Goal: Task Accomplishment & Management: Manage account settings

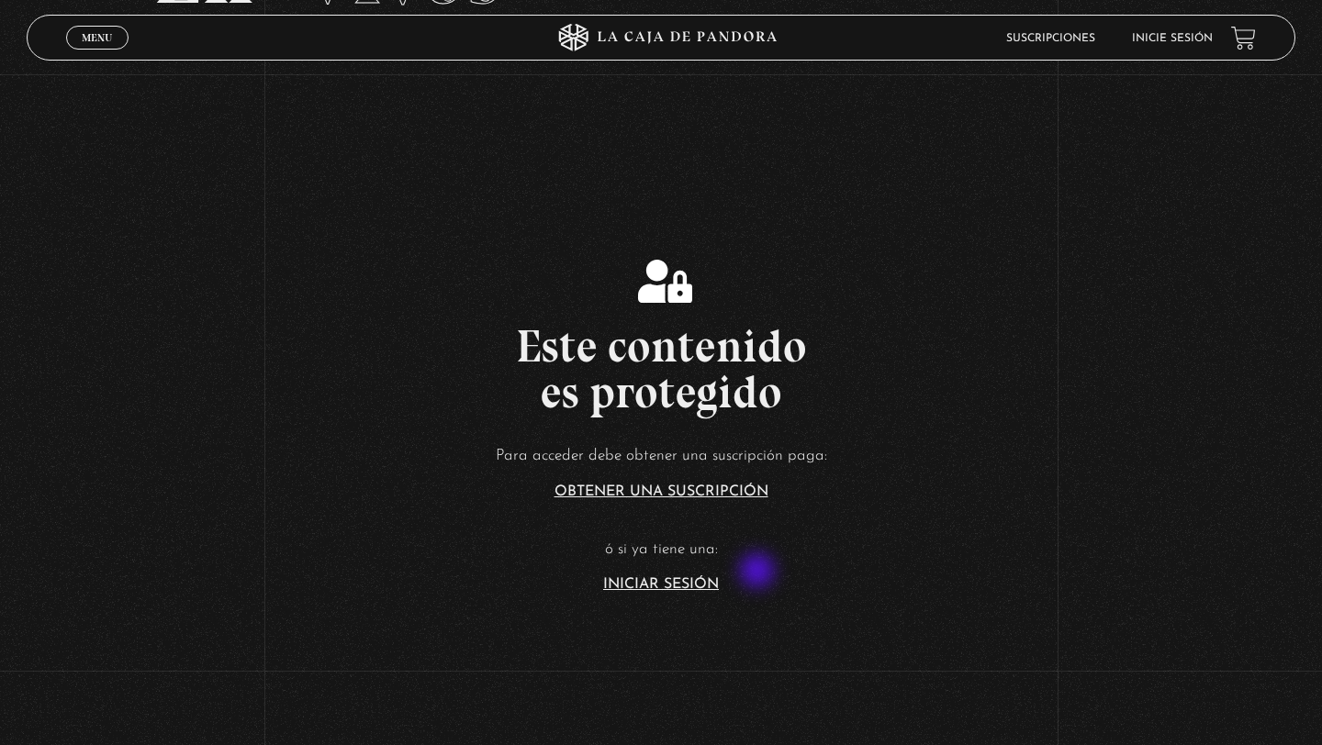
scroll to position [212, 0]
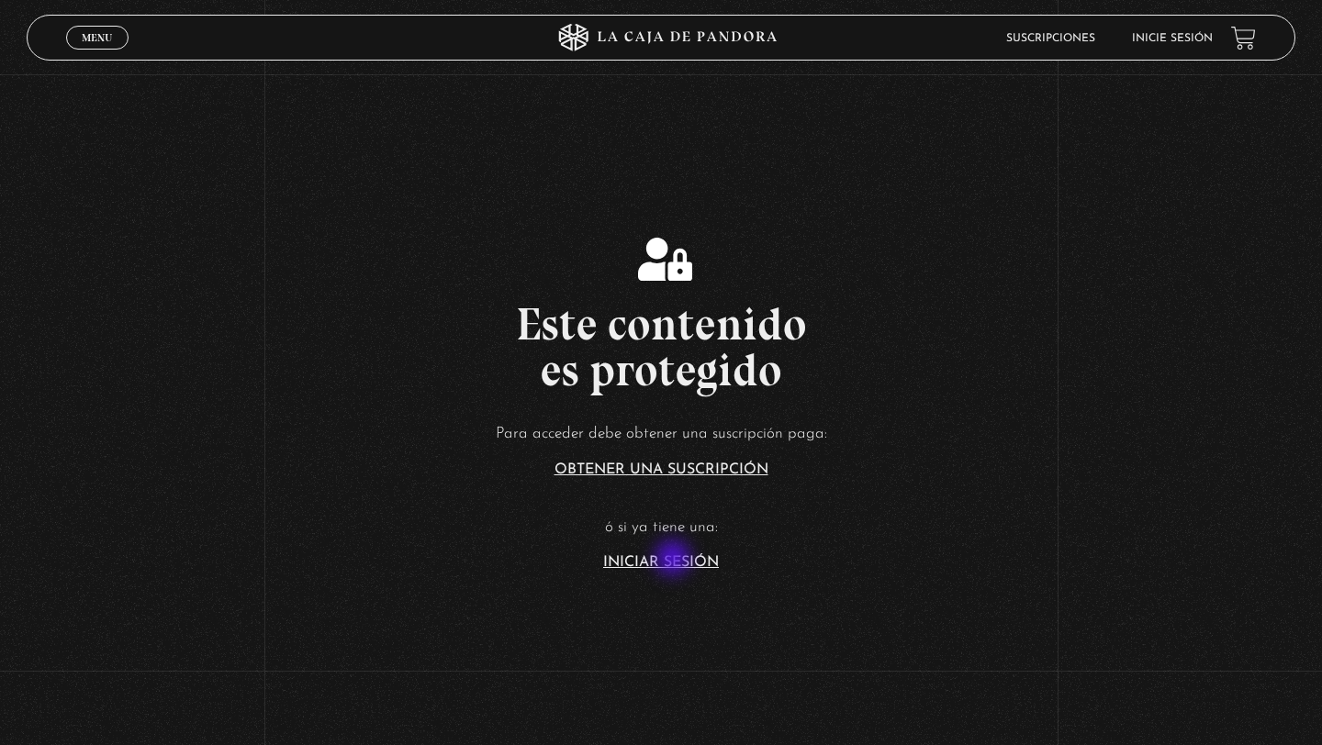
click at [675, 560] on link "Iniciar Sesión" at bounding box center [661, 562] width 116 height 15
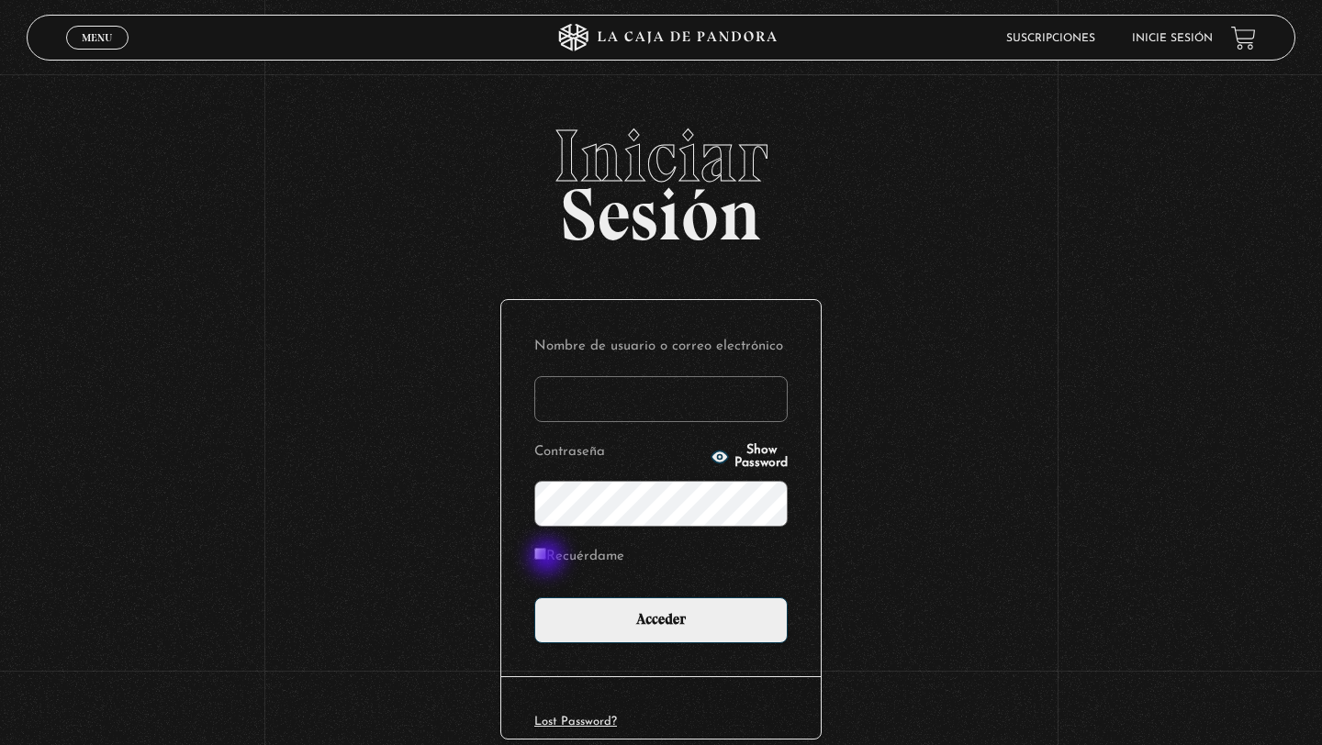
type input "roxum02@gmail.com"
click at [543, 555] on input "Recuérdame" at bounding box center [540, 554] width 12 height 12
checkbox input "true"
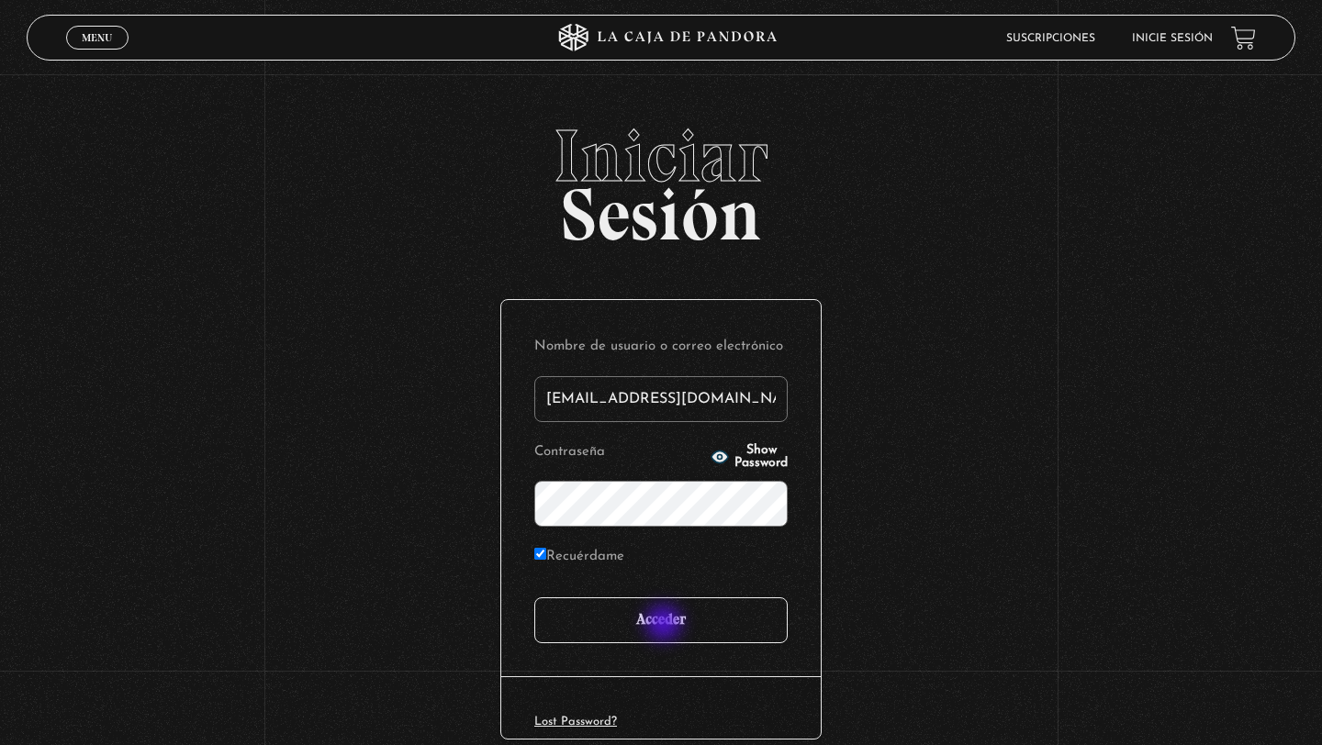
click at [665, 626] on input "Acceder" at bounding box center [660, 621] width 253 height 46
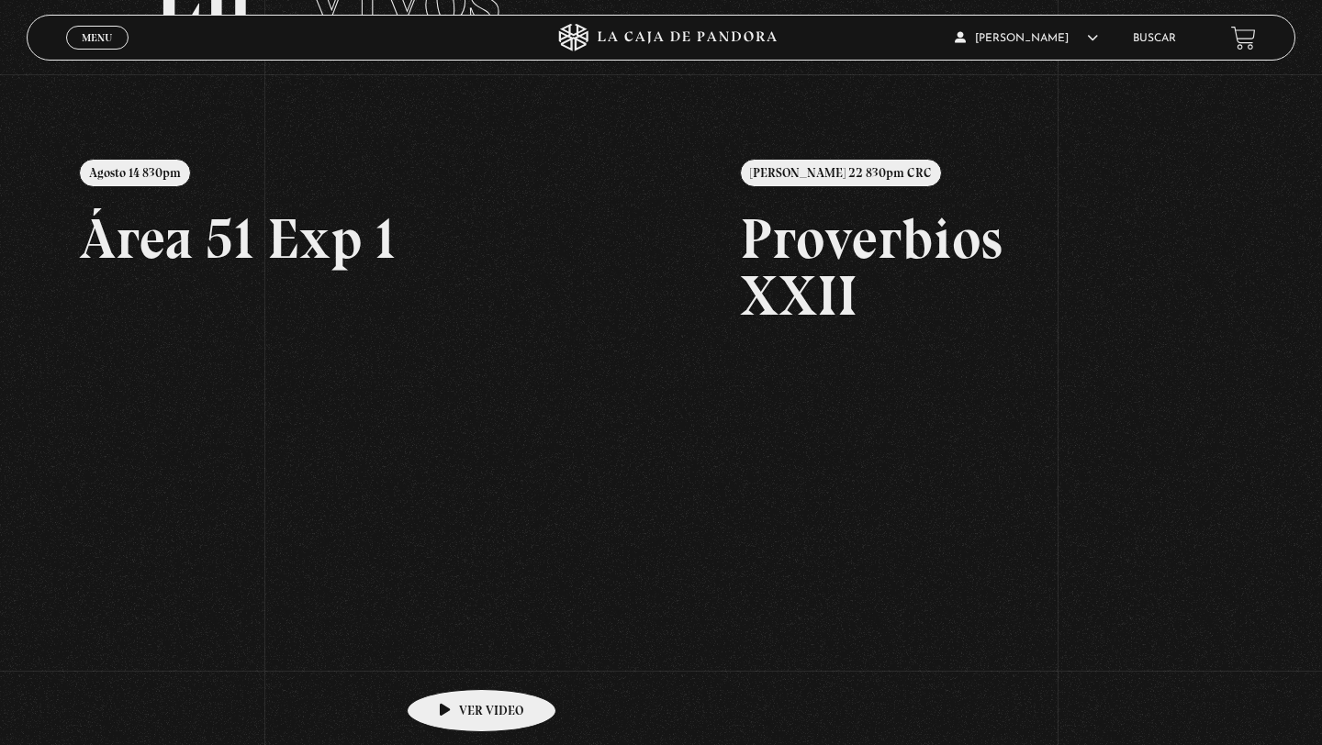
scroll to position [183, 0]
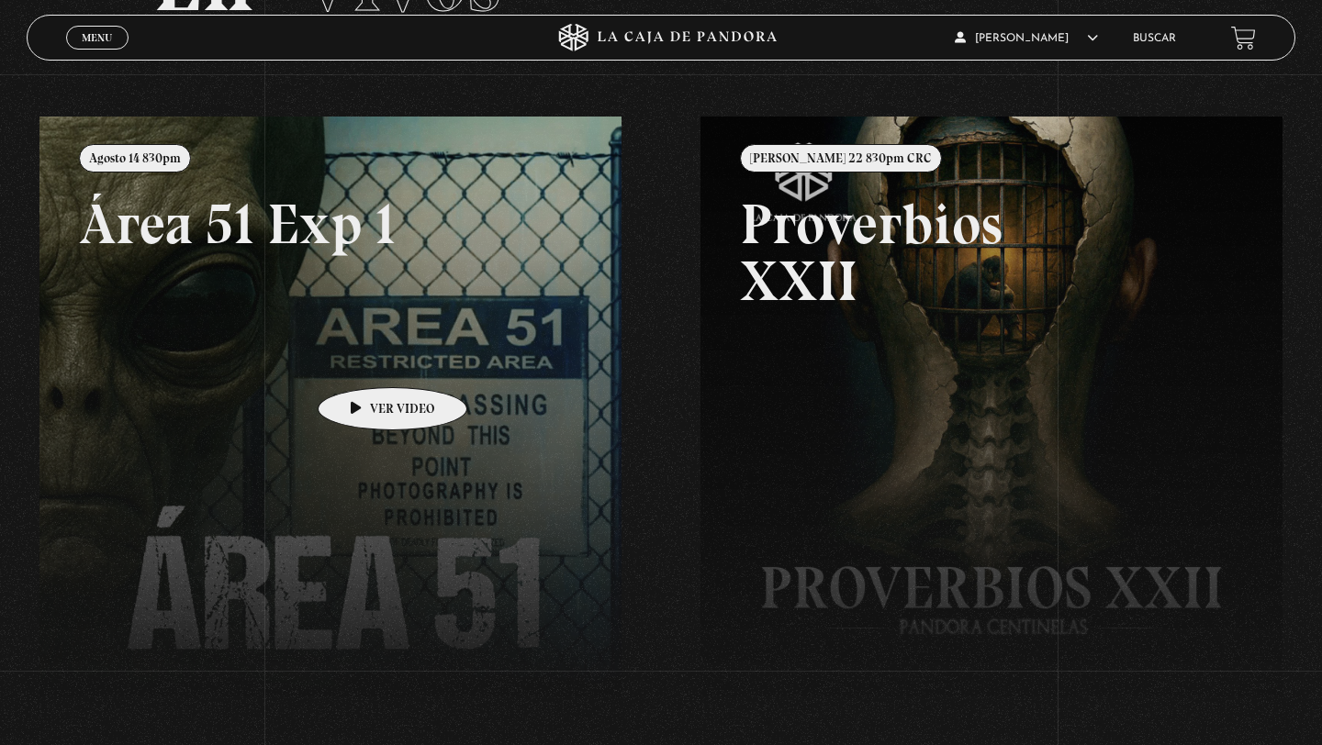
click at [363, 360] on link at bounding box center [700, 489] width 1322 height 745
